Goal: Complete application form

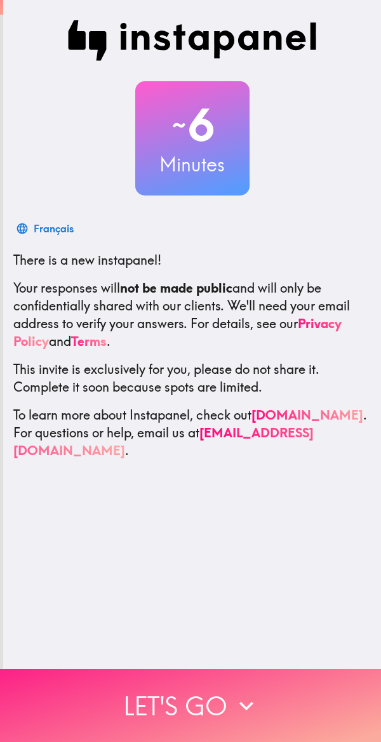
click at [185, 700] on button "Let's go" at bounding box center [190, 705] width 381 height 73
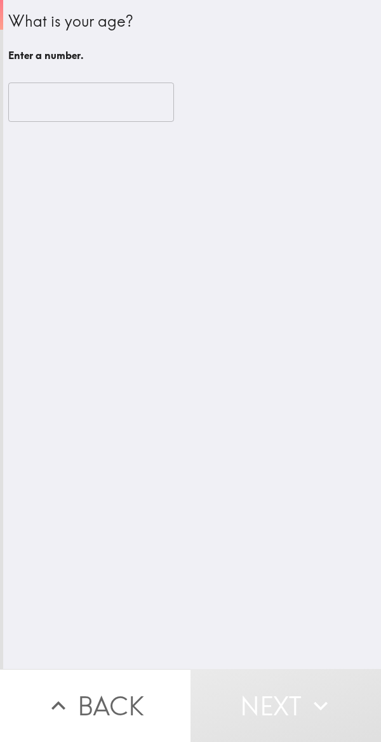
click at [115, 101] on input "number" at bounding box center [91, 102] width 166 height 39
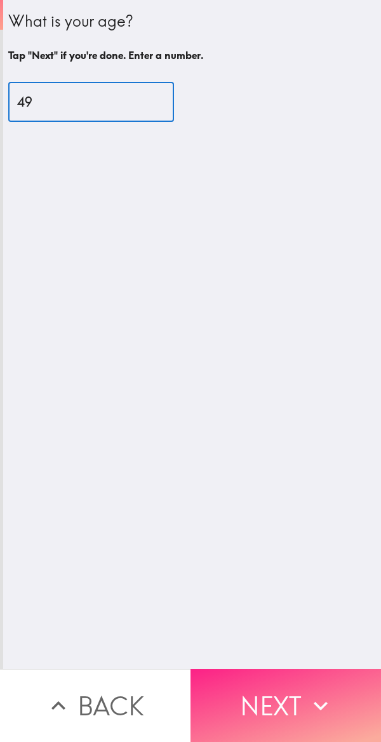
type input "49"
click at [271, 704] on button "Next" at bounding box center [285, 705] width 190 height 73
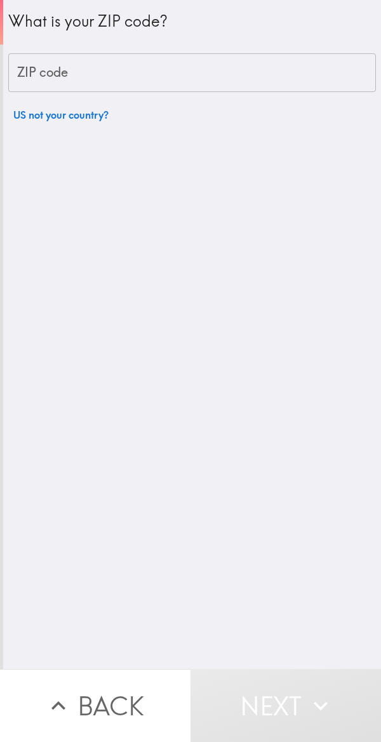
click at [157, 76] on input "ZIP code" at bounding box center [192, 72] width 368 height 39
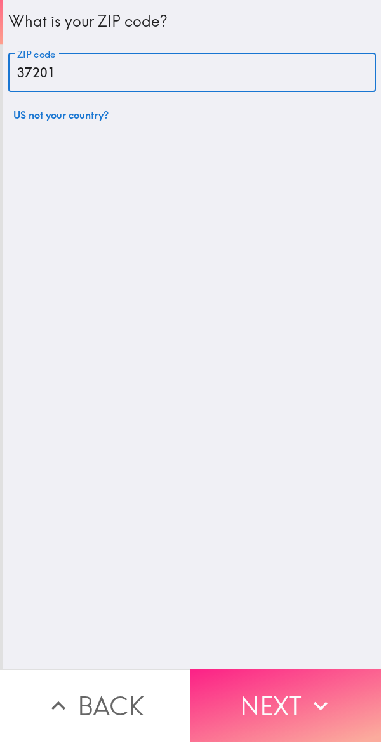
type input "37201"
click at [270, 703] on button "Next" at bounding box center [285, 705] width 190 height 73
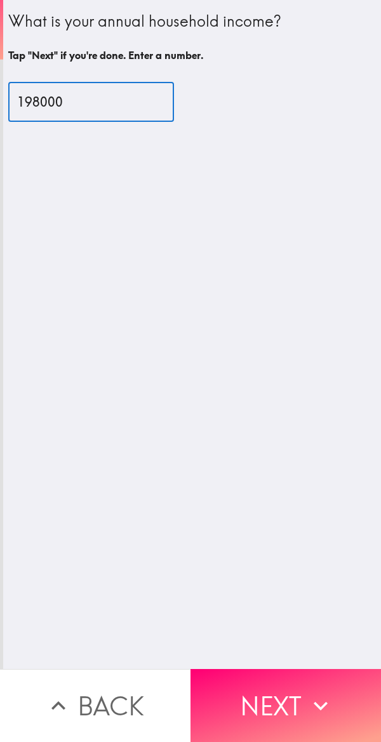
type input "198000"
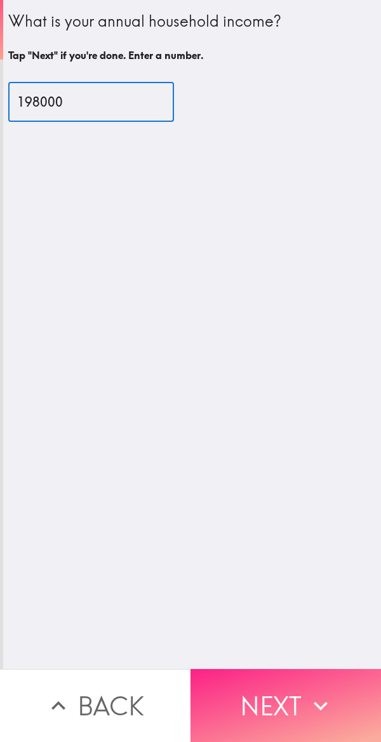
click at [273, 707] on button "Next" at bounding box center [285, 705] width 190 height 73
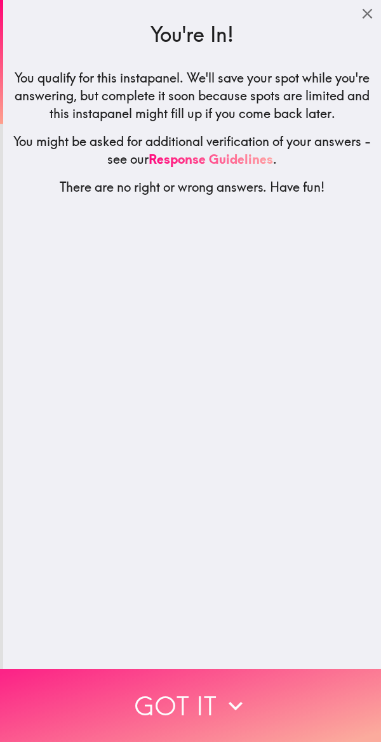
click at [172, 692] on button "Got it" at bounding box center [190, 705] width 381 height 73
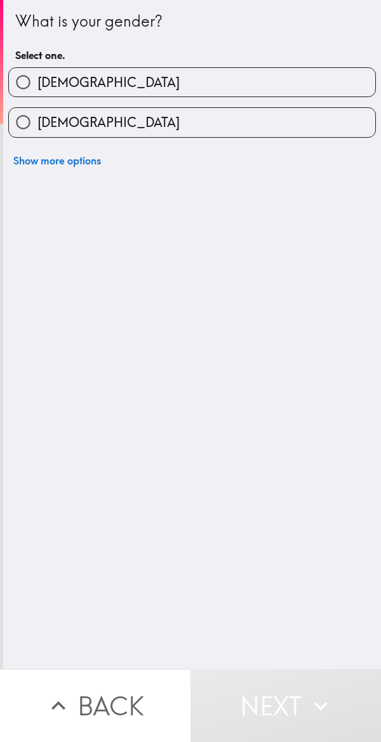
click at [286, 69] on label "[DEMOGRAPHIC_DATA]" at bounding box center [192, 82] width 366 height 29
click at [37, 69] on input "[DEMOGRAPHIC_DATA]" at bounding box center [23, 82] width 29 height 29
radio input "true"
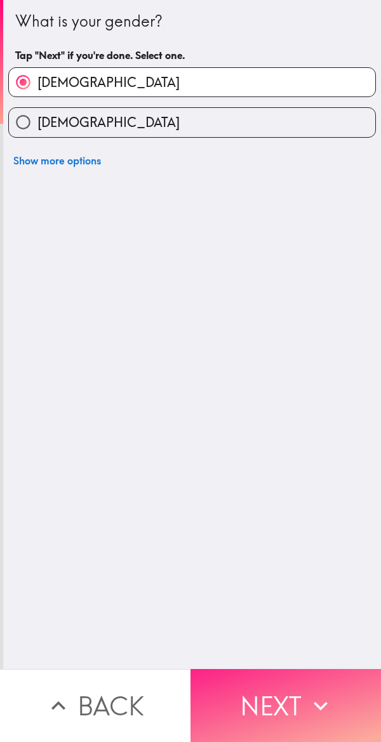
click at [258, 681] on button "Next" at bounding box center [285, 705] width 190 height 73
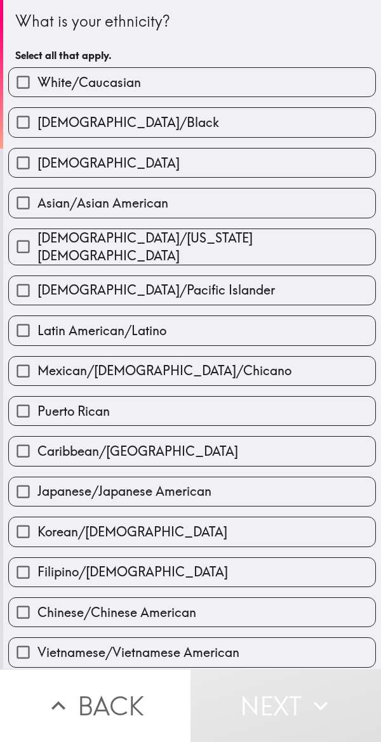
click at [187, 79] on label "White/Caucasian" at bounding box center [192, 82] width 366 height 29
click at [37, 79] on input "White/Caucasian" at bounding box center [23, 82] width 29 height 29
checkbox input "true"
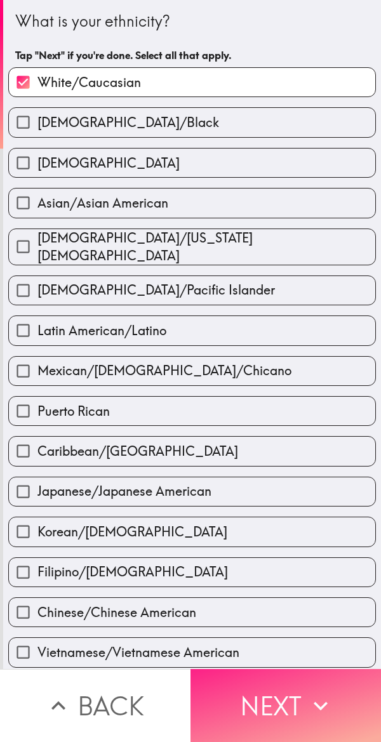
click at [283, 709] on button "Next" at bounding box center [285, 705] width 190 height 73
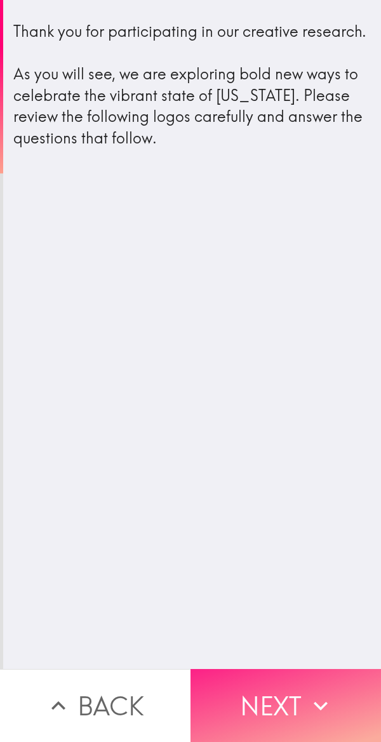
click at [300, 707] on button "Next" at bounding box center [285, 705] width 190 height 73
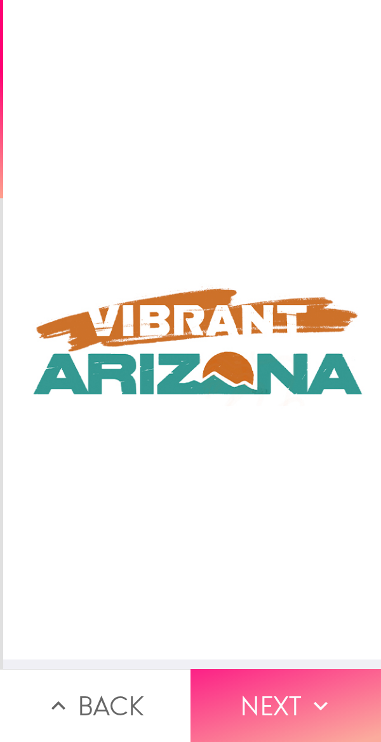
scroll to position [5, 192]
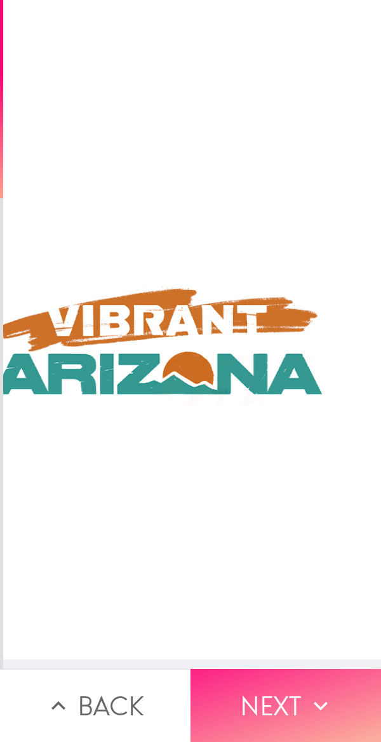
click at [291, 698] on button "Next" at bounding box center [285, 705] width 190 height 73
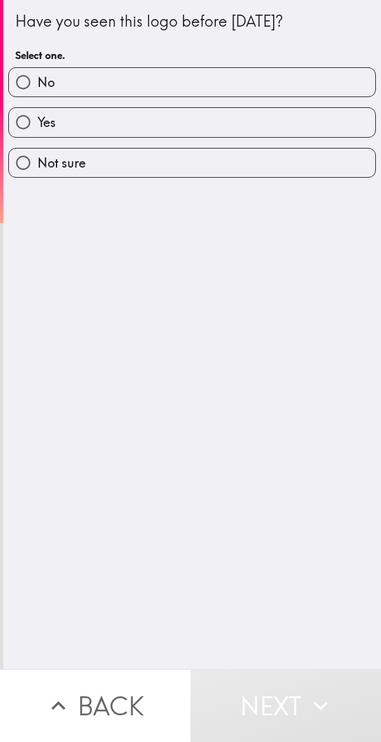
click at [162, 83] on label "No" at bounding box center [192, 82] width 366 height 29
click at [37, 83] on input "No" at bounding box center [23, 82] width 29 height 29
radio input "true"
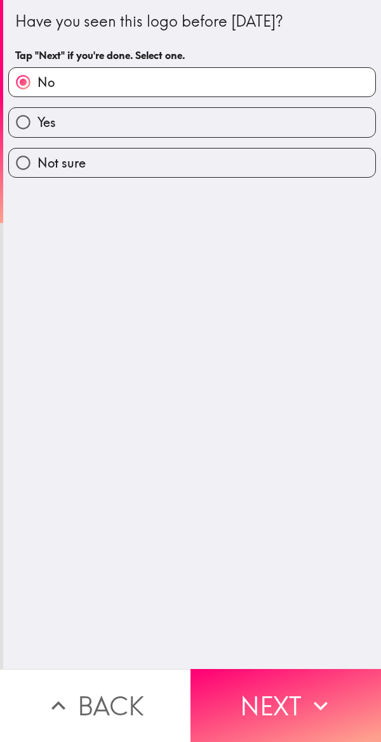
click at [228, 120] on label "Yes" at bounding box center [192, 122] width 366 height 29
click at [37, 120] on input "Yes" at bounding box center [23, 122] width 29 height 29
radio input "true"
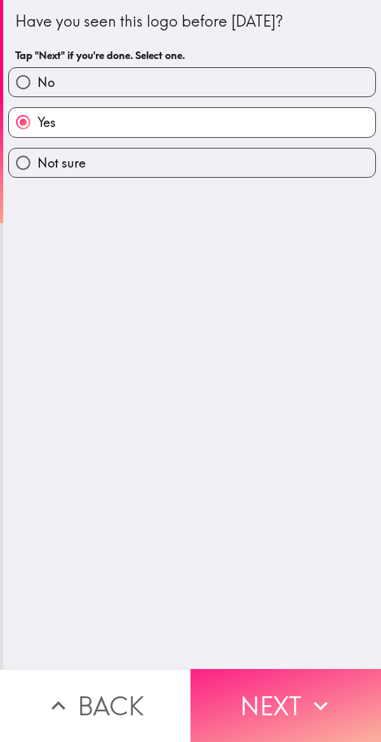
click at [276, 707] on button "Next" at bounding box center [285, 705] width 190 height 73
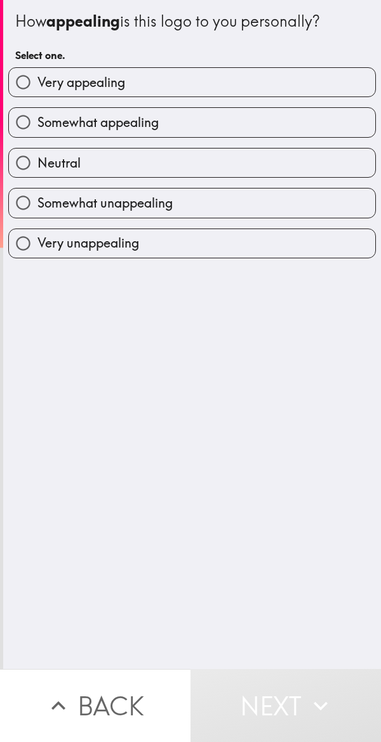
click at [126, 71] on label "Very appealing" at bounding box center [192, 82] width 366 height 29
click at [37, 71] on input "Very appealing" at bounding box center [23, 82] width 29 height 29
radio input "true"
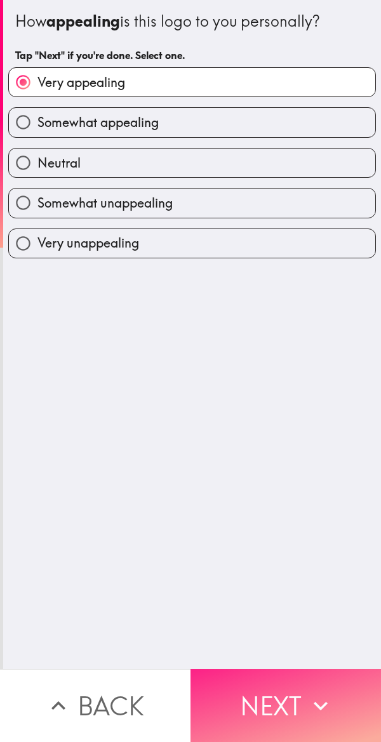
click at [290, 698] on button "Next" at bounding box center [285, 705] width 190 height 73
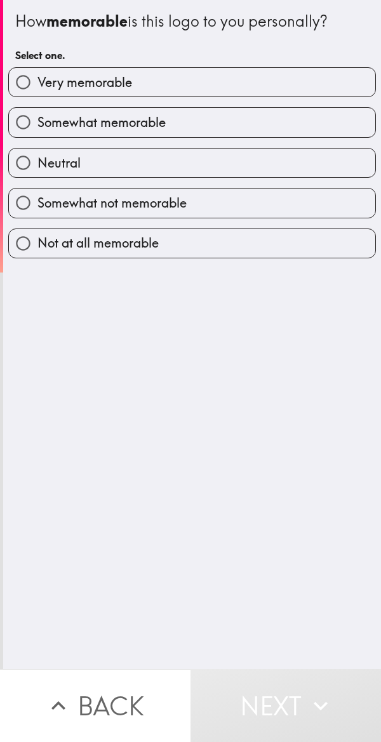
click at [224, 79] on label "Very memorable" at bounding box center [192, 82] width 366 height 29
click at [37, 79] on input "Very memorable" at bounding box center [23, 82] width 29 height 29
radio input "true"
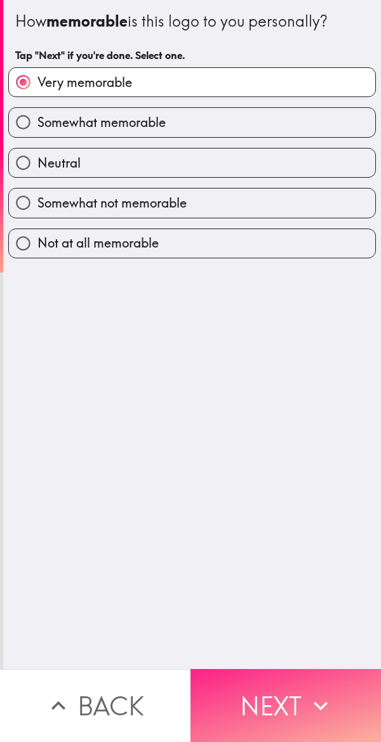
click at [294, 685] on button "Next" at bounding box center [285, 705] width 190 height 73
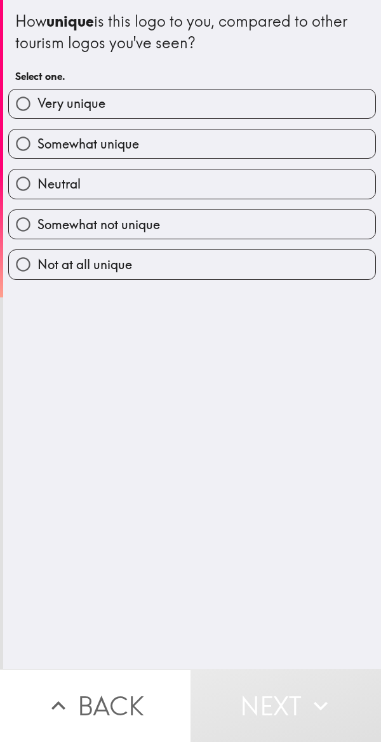
click at [217, 105] on label "Very unique" at bounding box center [192, 104] width 366 height 29
click at [37, 105] on input "Very unique" at bounding box center [23, 104] width 29 height 29
radio input "true"
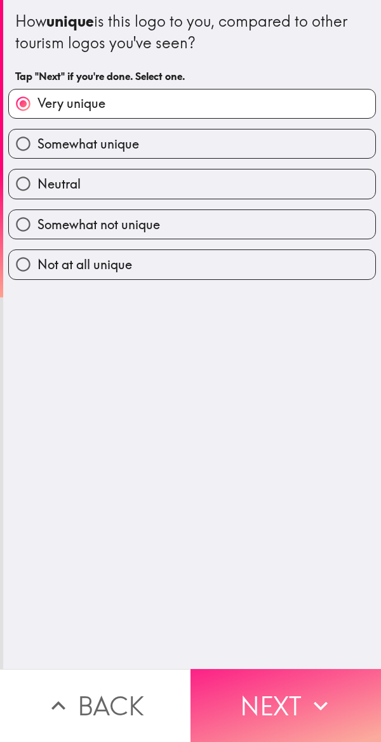
click at [259, 700] on button "Next" at bounding box center [285, 705] width 190 height 73
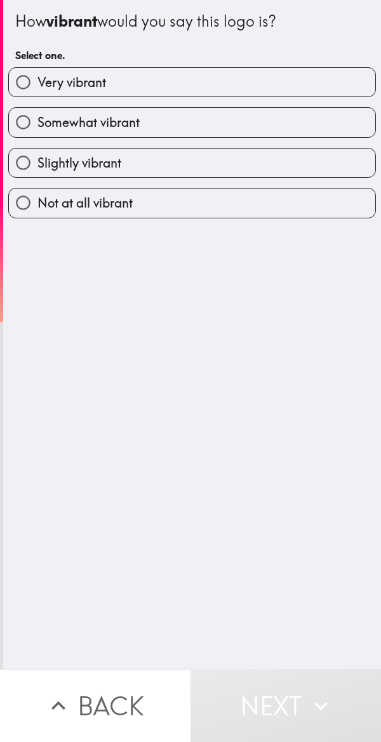
click at [211, 84] on label "Very vibrant" at bounding box center [192, 82] width 366 height 29
click at [37, 84] on input "Very vibrant" at bounding box center [23, 82] width 29 height 29
radio input "true"
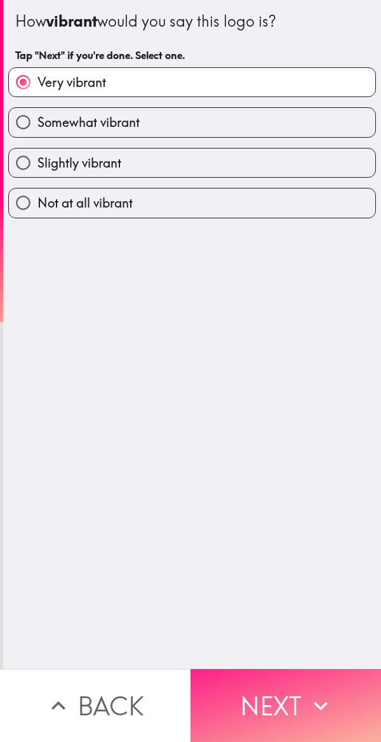
click at [296, 705] on button "Next" at bounding box center [285, 705] width 190 height 73
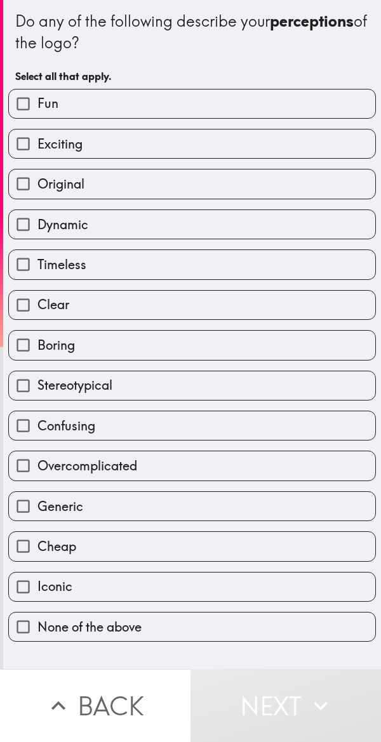
click at [187, 102] on label "Fun" at bounding box center [192, 104] width 366 height 29
click at [37, 102] on input "Fun" at bounding box center [23, 104] width 29 height 29
checkbox input "true"
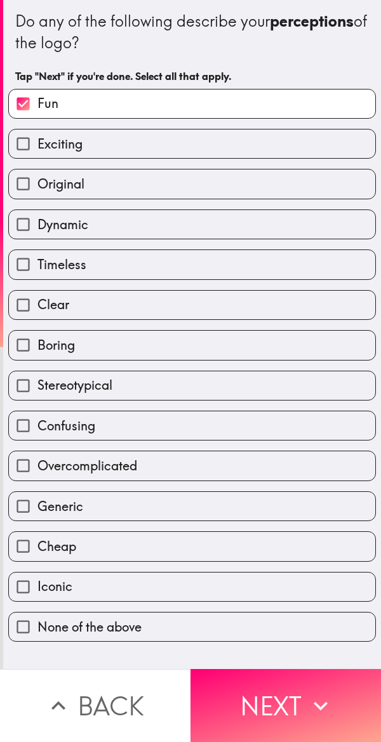
click at [167, 146] on label "Exciting" at bounding box center [192, 144] width 366 height 29
click at [37, 146] on input "Exciting" at bounding box center [23, 144] width 29 height 29
checkbox input "true"
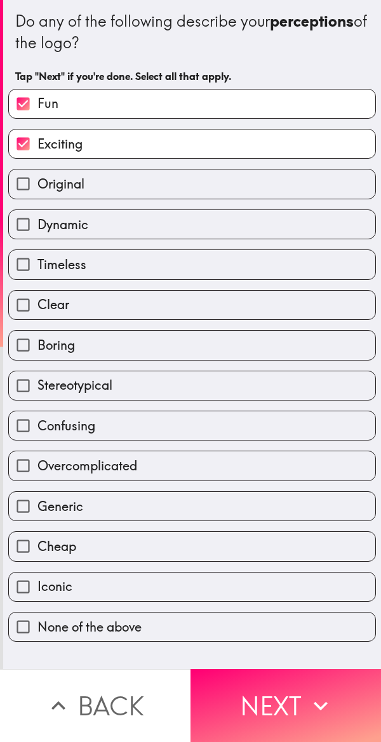
click at [137, 195] on label "Original" at bounding box center [192, 184] width 366 height 29
click at [37, 195] on input "Original" at bounding box center [23, 184] width 29 height 29
checkbox input "true"
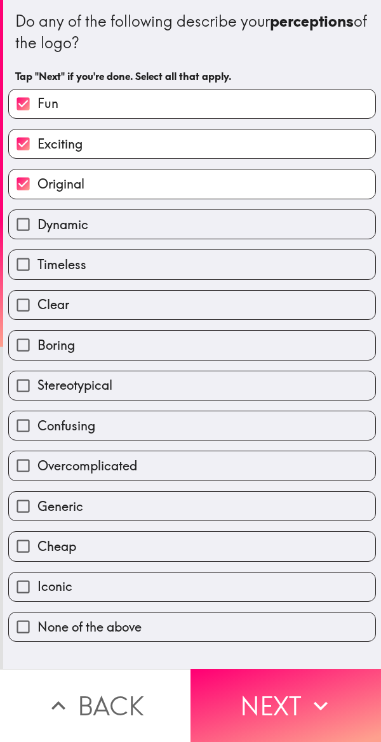
click at [147, 584] on label "Iconic" at bounding box center [192, 587] width 366 height 29
click at [37, 584] on input "Iconic" at bounding box center [23, 587] width 29 height 29
checkbox input "true"
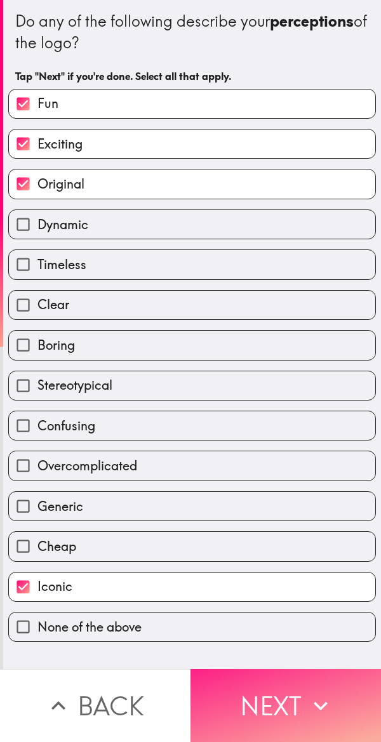
click at [279, 716] on button "Next" at bounding box center [285, 705] width 190 height 73
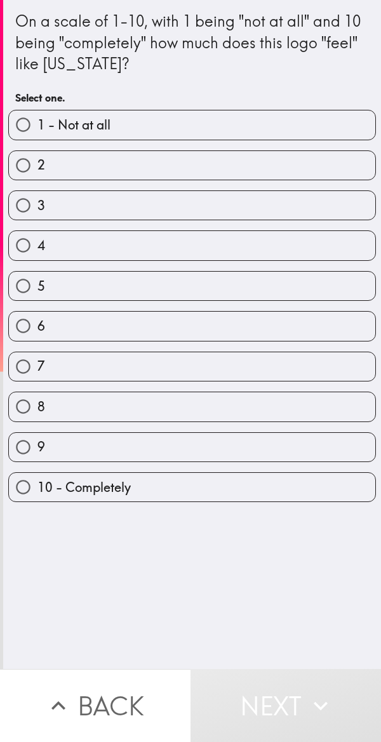
click at [207, 481] on label "10 - Completely" at bounding box center [192, 487] width 366 height 29
click at [37, 481] on input "10 - Completely" at bounding box center [23, 487] width 29 height 29
radio input "true"
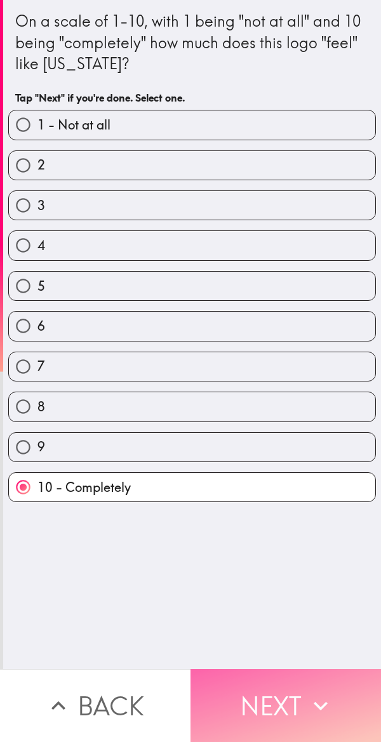
click at [291, 723] on button "Next" at bounding box center [285, 705] width 190 height 73
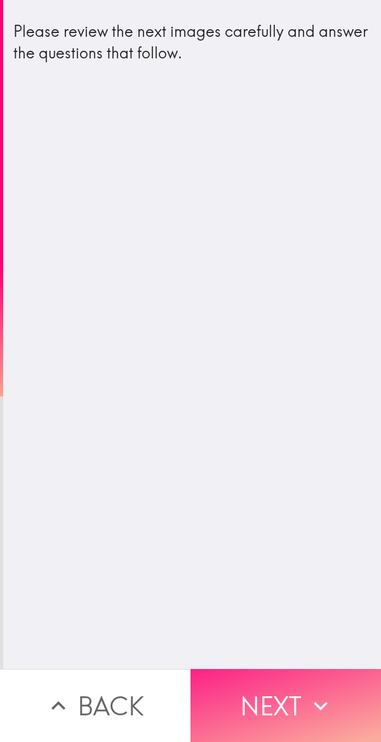
click at [280, 697] on button "Next" at bounding box center [285, 705] width 190 height 73
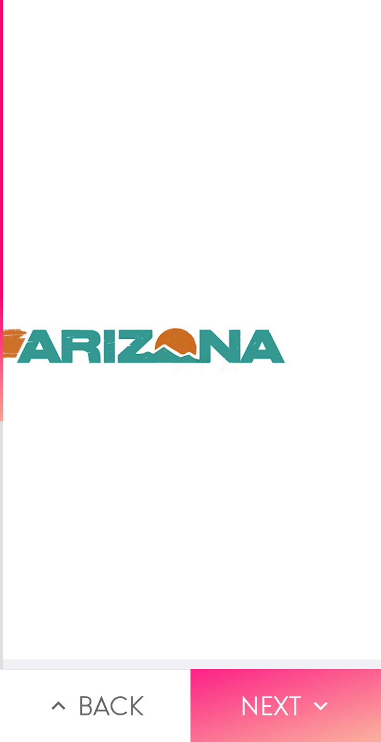
scroll to position [10, 814]
click at [298, 702] on button "Next" at bounding box center [285, 705] width 190 height 73
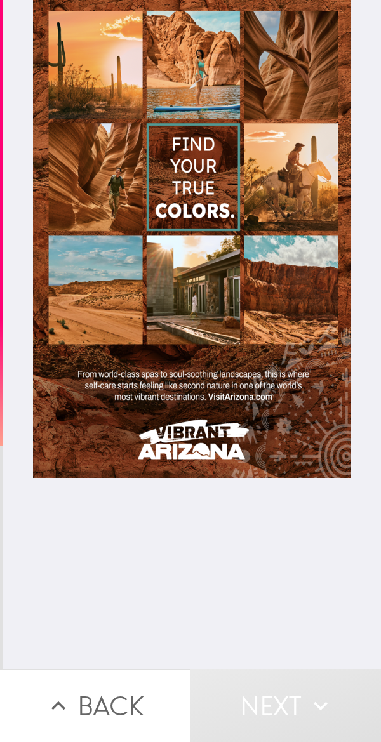
click at [187, 323] on div at bounding box center [192, 239] width 318 height 478
click at [189, 177] on div at bounding box center [192, 239] width 318 height 478
click at [172, 358] on div at bounding box center [192, 239] width 318 height 478
click at [165, 57] on div at bounding box center [192, 239] width 318 height 478
click at [159, 402] on div at bounding box center [192, 239] width 318 height 478
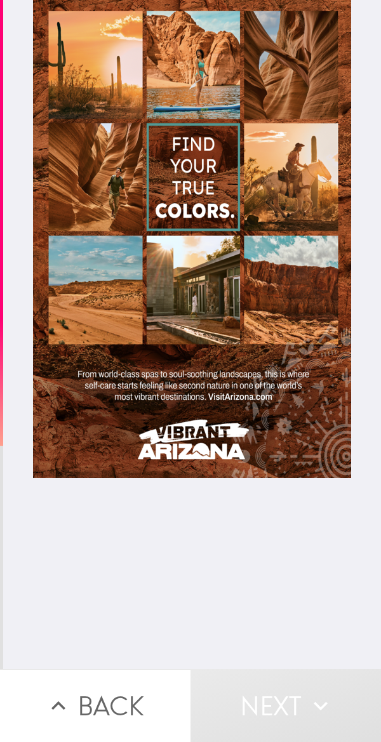
click at [178, 58] on div at bounding box center [192, 239] width 318 height 478
click at [109, 72] on div at bounding box center [192, 239] width 318 height 478
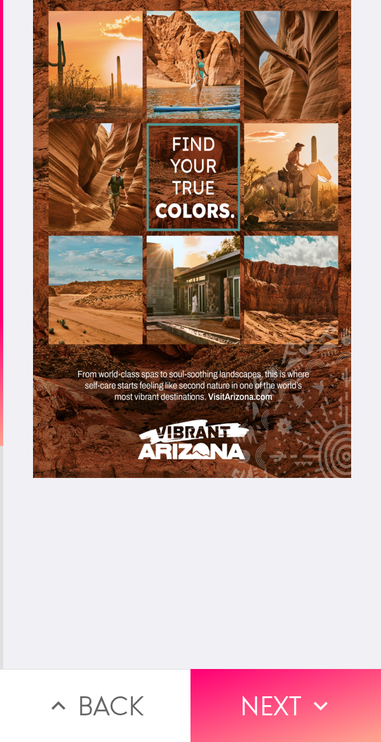
click at [199, 351] on div at bounding box center [192, 239] width 318 height 478
click at [262, 307] on div at bounding box center [192, 239] width 318 height 478
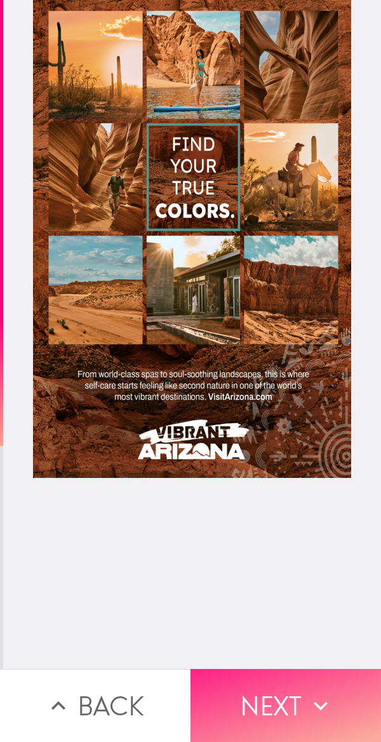
click at [308, 692] on icon "button" at bounding box center [321, 706] width 28 height 28
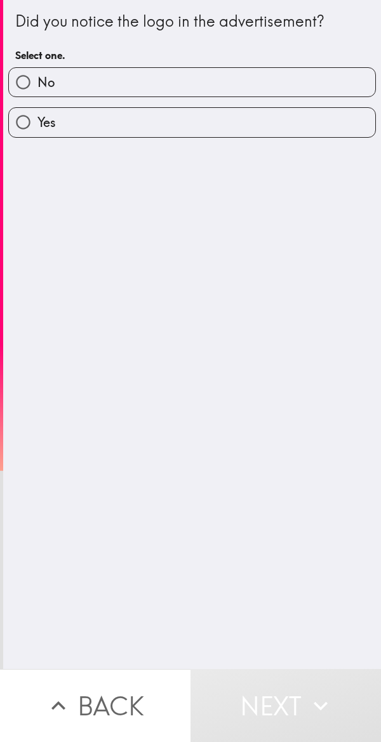
click at [227, 118] on label "Yes" at bounding box center [192, 122] width 366 height 29
click at [37, 118] on input "Yes" at bounding box center [23, 122] width 29 height 29
radio input "true"
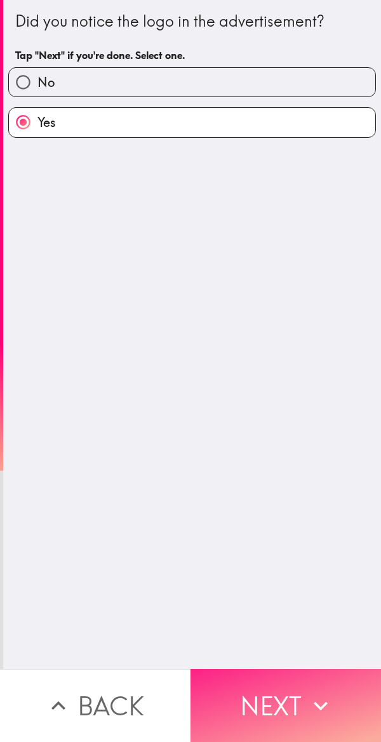
click at [258, 698] on button "Next" at bounding box center [285, 705] width 190 height 73
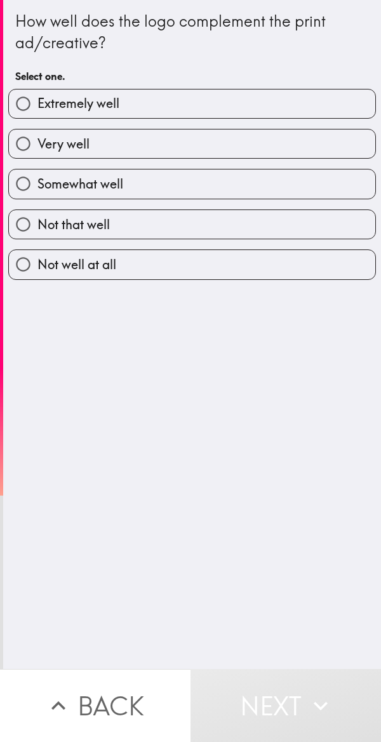
click at [264, 96] on label "Extremely well" at bounding box center [192, 104] width 366 height 29
click at [37, 96] on input "Extremely well" at bounding box center [23, 104] width 29 height 29
radio input "true"
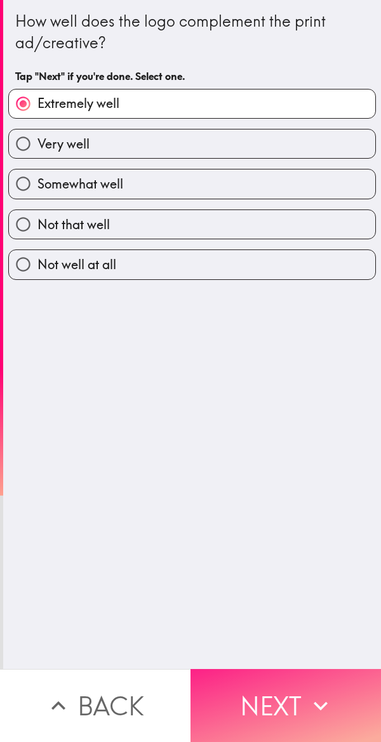
click at [283, 702] on button "Next" at bounding box center [285, 705] width 190 height 73
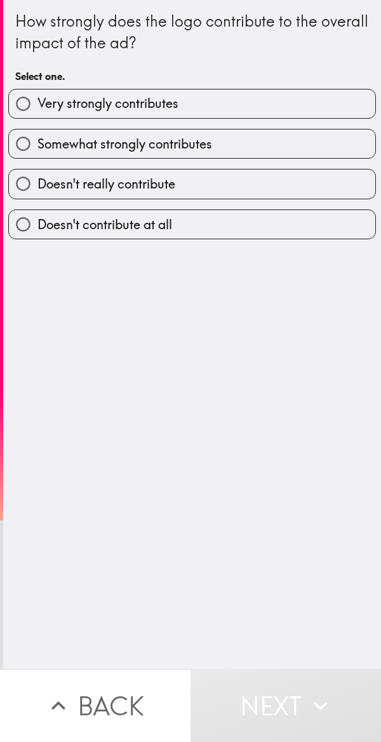
click at [277, 105] on label "Very strongly contributes" at bounding box center [192, 104] width 366 height 29
click at [37, 105] on input "Very strongly contributes" at bounding box center [23, 104] width 29 height 29
radio input "true"
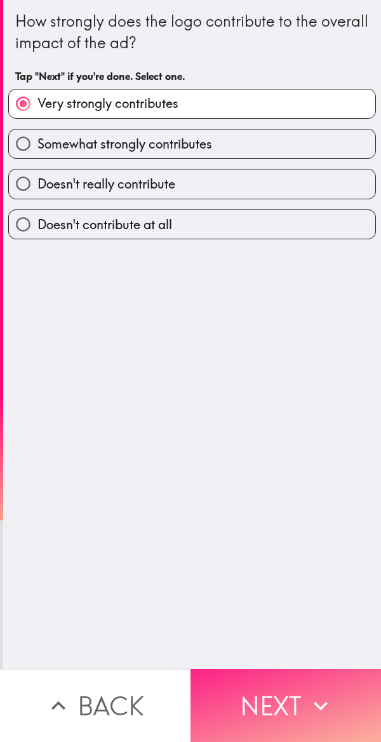
click at [277, 674] on button "Next" at bounding box center [285, 705] width 190 height 73
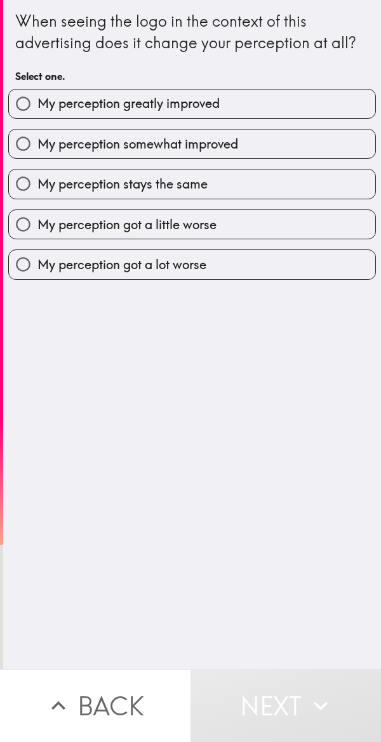
click at [282, 98] on label "My perception greatly improved" at bounding box center [192, 104] width 366 height 29
click at [37, 98] on input "My perception greatly improved" at bounding box center [23, 104] width 29 height 29
radio input "true"
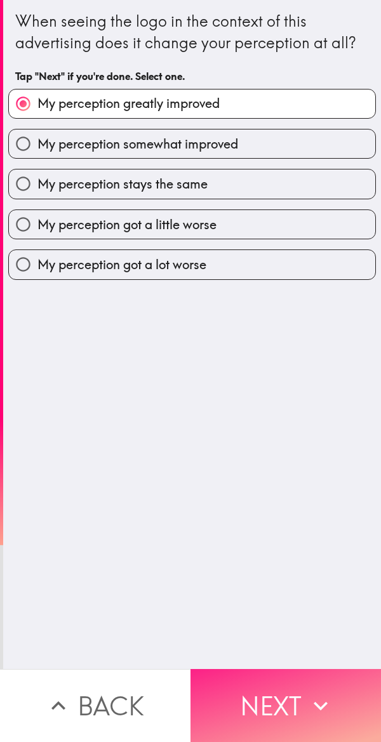
click at [272, 701] on button "Next" at bounding box center [285, 705] width 190 height 73
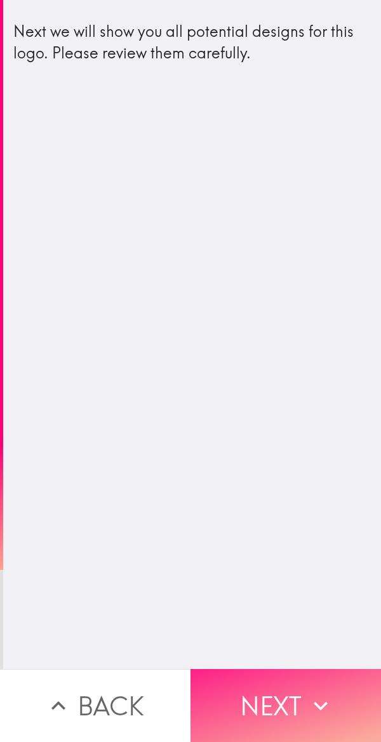
click at [268, 705] on button "Next" at bounding box center [285, 705] width 190 height 73
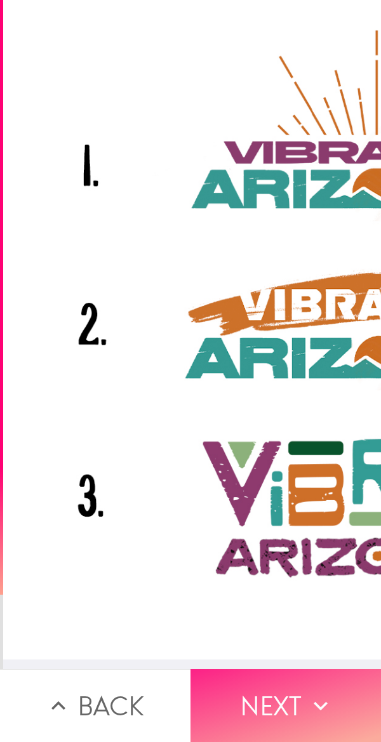
scroll to position [8, 0]
click at [285, 700] on button "Next" at bounding box center [285, 705] width 190 height 73
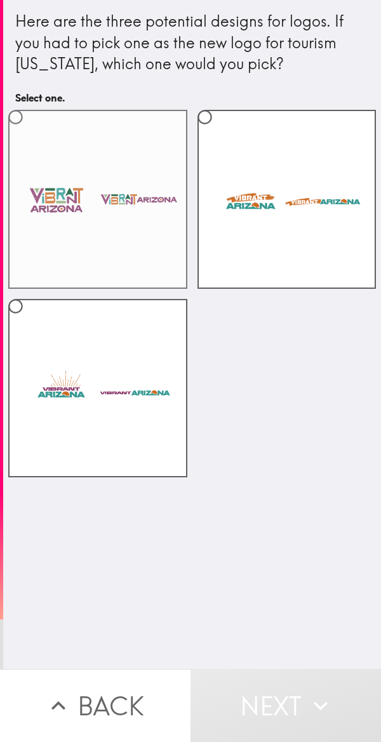
click at [126, 203] on label at bounding box center [97, 199] width 179 height 179
click at [30, 131] on input "radio" at bounding box center [15, 117] width 29 height 29
radio input "true"
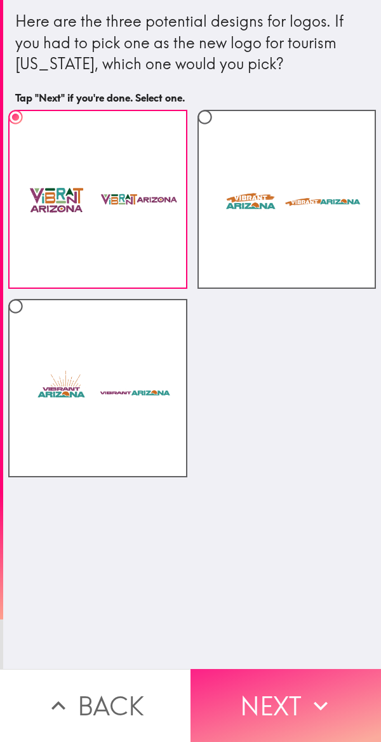
click at [284, 726] on button "Next" at bounding box center [285, 705] width 190 height 73
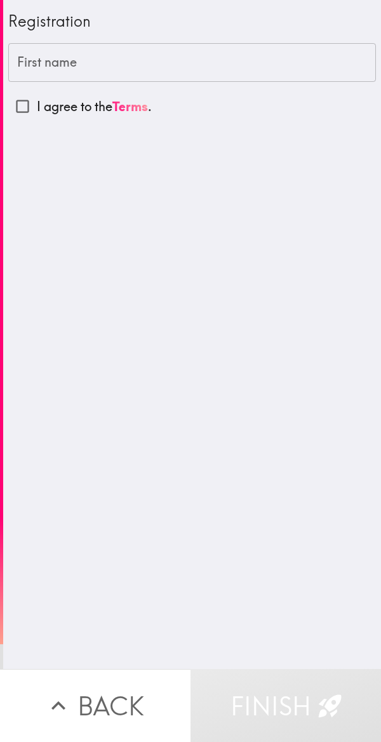
click at [184, 62] on input "First name" at bounding box center [192, 62] width 368 height 39
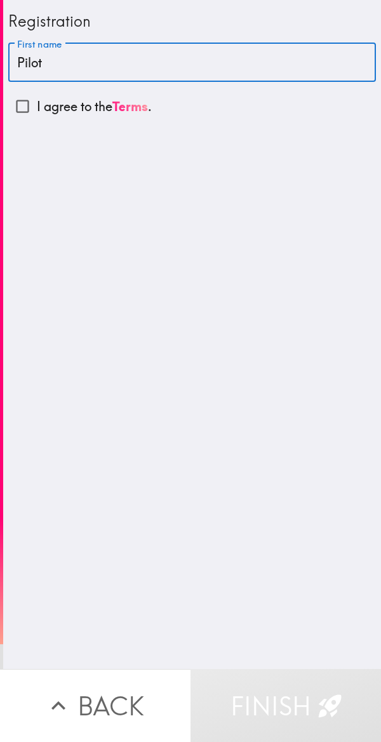
type input "Pilot"
click at [124, 102] on link "Terms" at bounding box center [130, 106] width 36 height 16
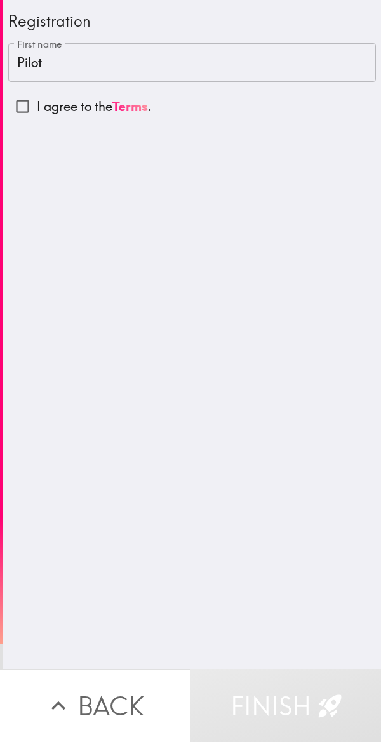
click at [16, 107] on input "I agree to the Terms ." at bounding box center [22, 106] width 29 height 29
checkbox input "true"
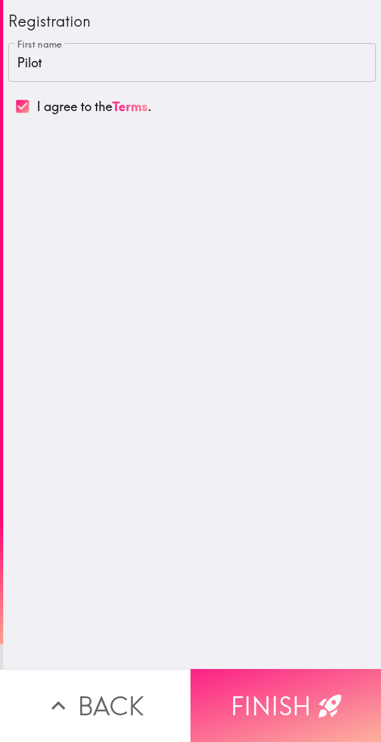
click at [279, 703] on button "Finish" at bounding box center [285, 705] width 190 height 73
